Goal: Task Accomplishment & Management: Manage account settings

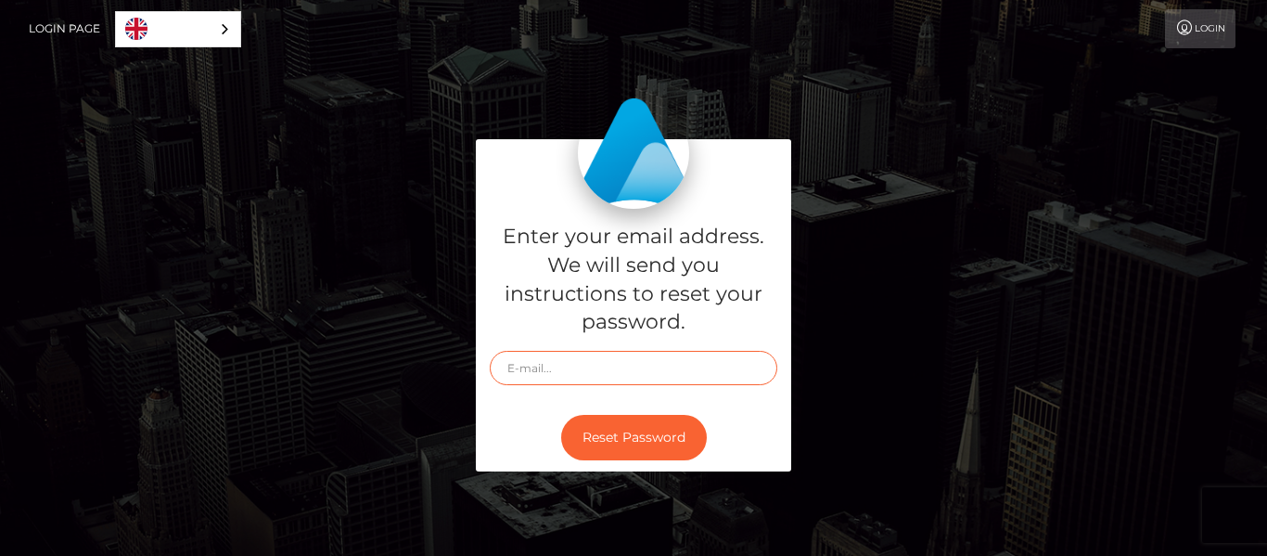
click at [558, 367] on input "text" at bounding box center [634, 368] width 288 height 34
type input "[EMAIL_ADDRESS][DOMAIN_NAME]"
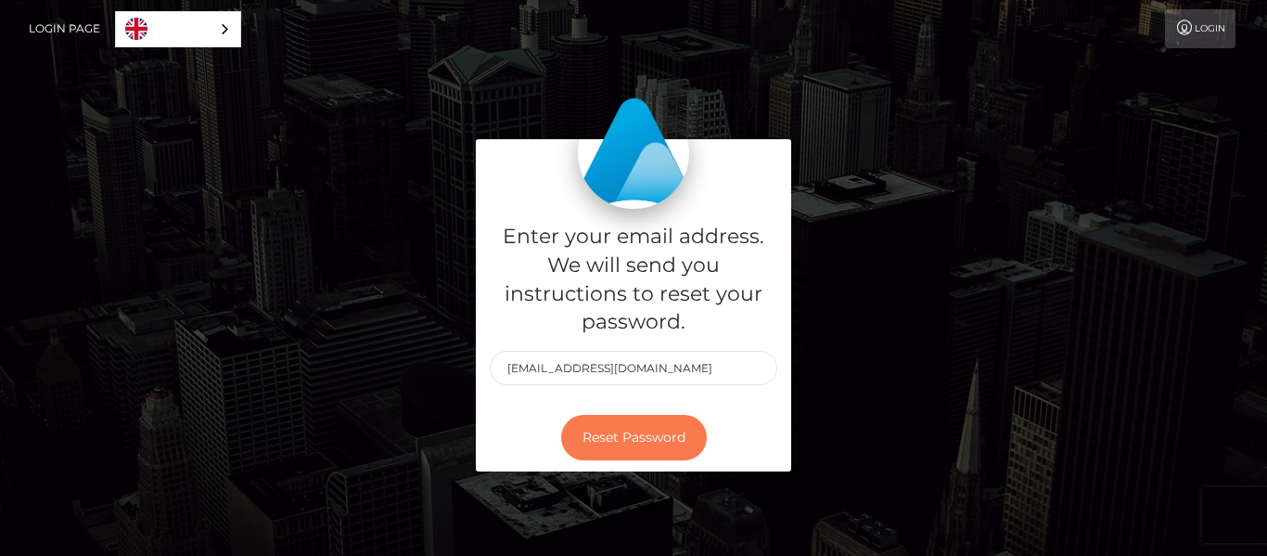
click at [610, 424] on button "Reset Password" at bounding box center [634, 437] width 146 height 45
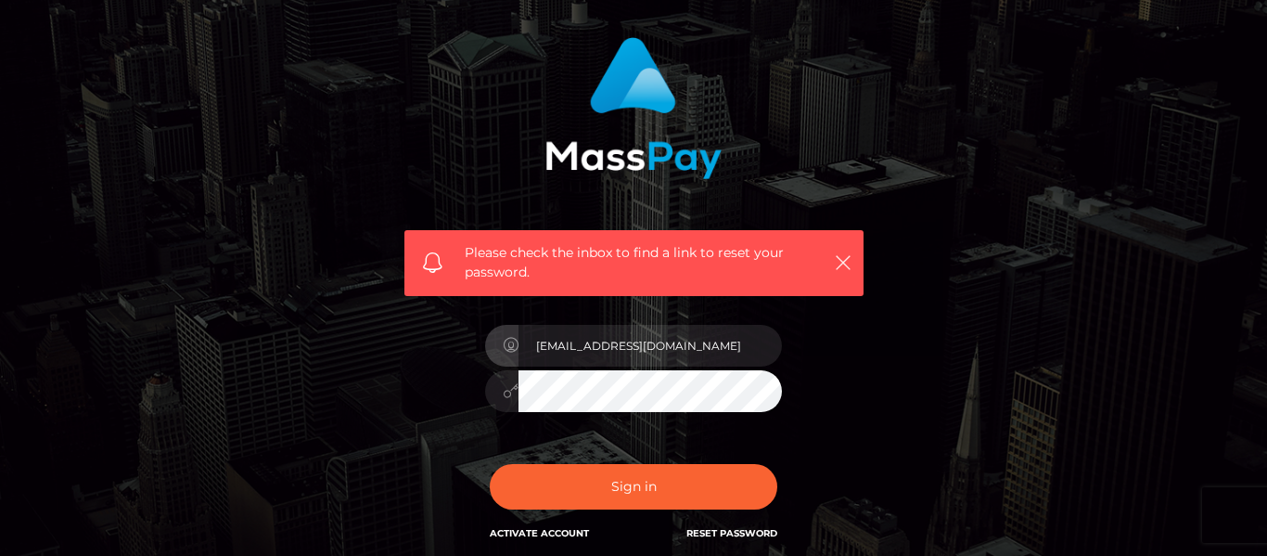
scroll to position [119, 0]
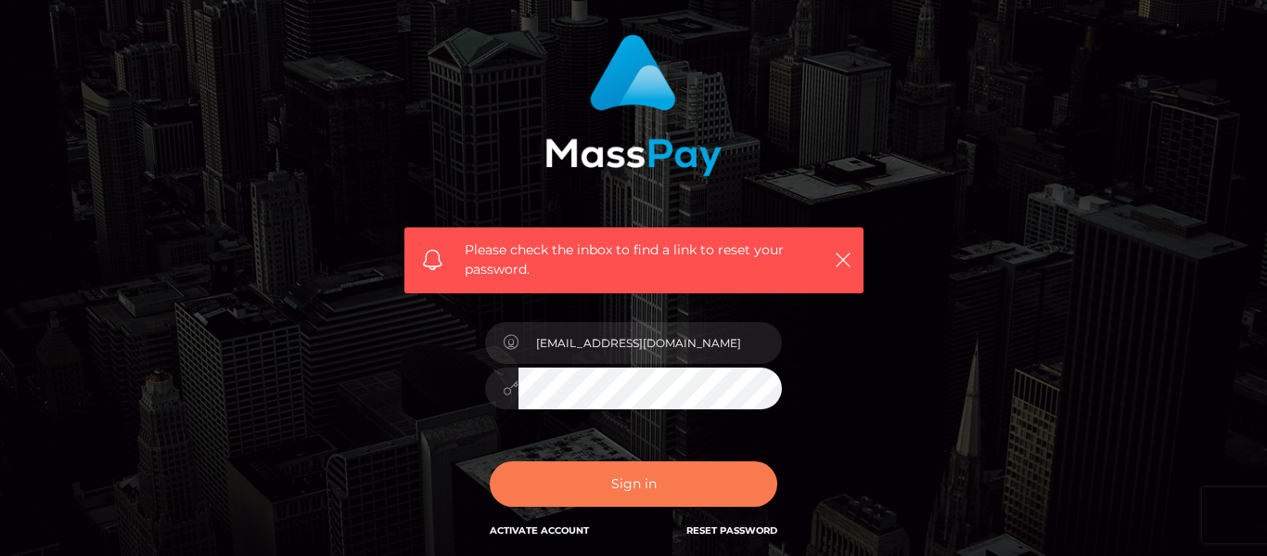
click at [710, 470] on button "Sign in" at bounding box center [634, 483] width 288 height 45
